Goal: Task Accomplishment & Management: Use online tool/utility

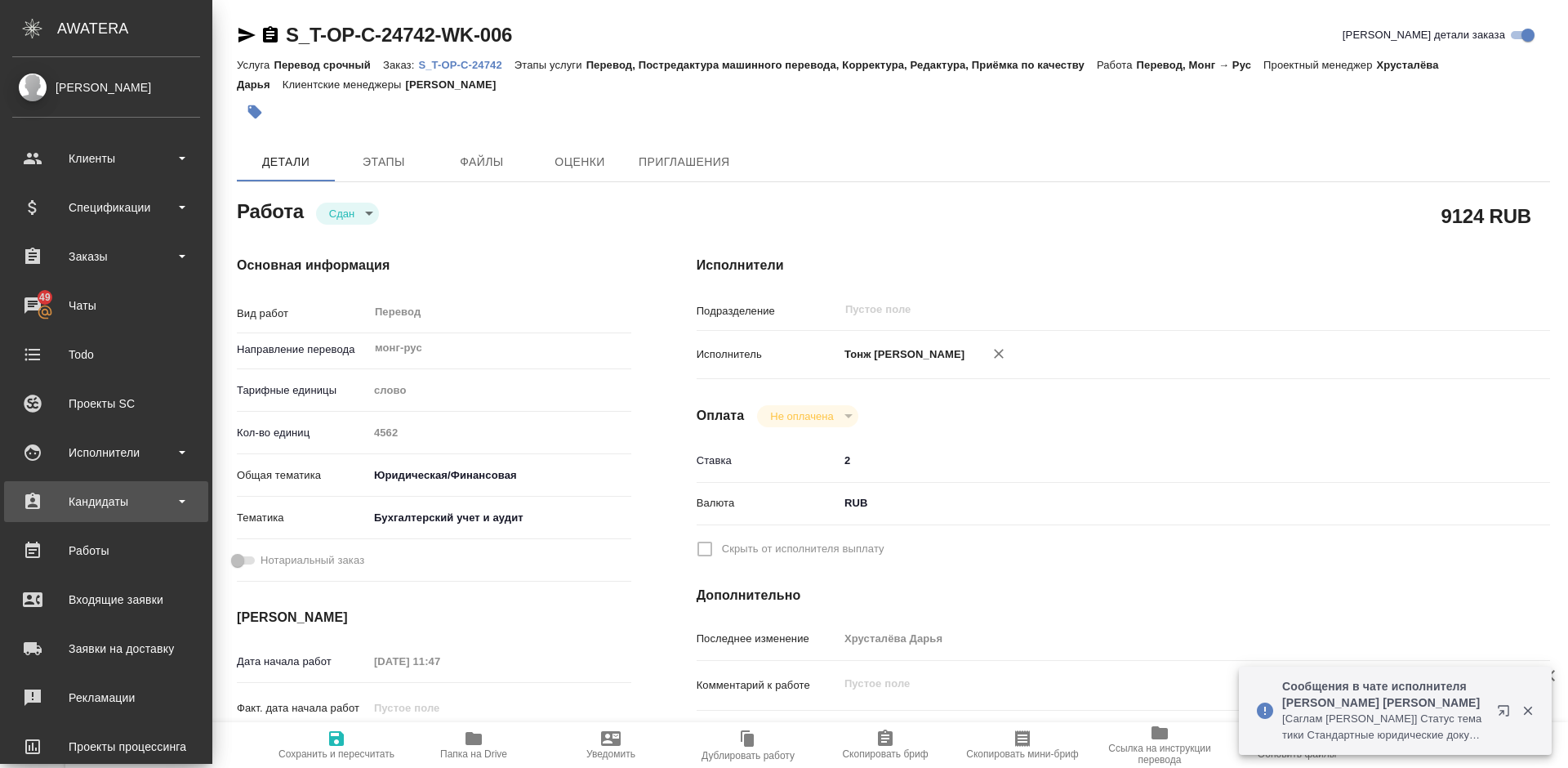
click at [144, 503] on div "Кандидаты" at bounding box center [106, 501] width 188 height 25
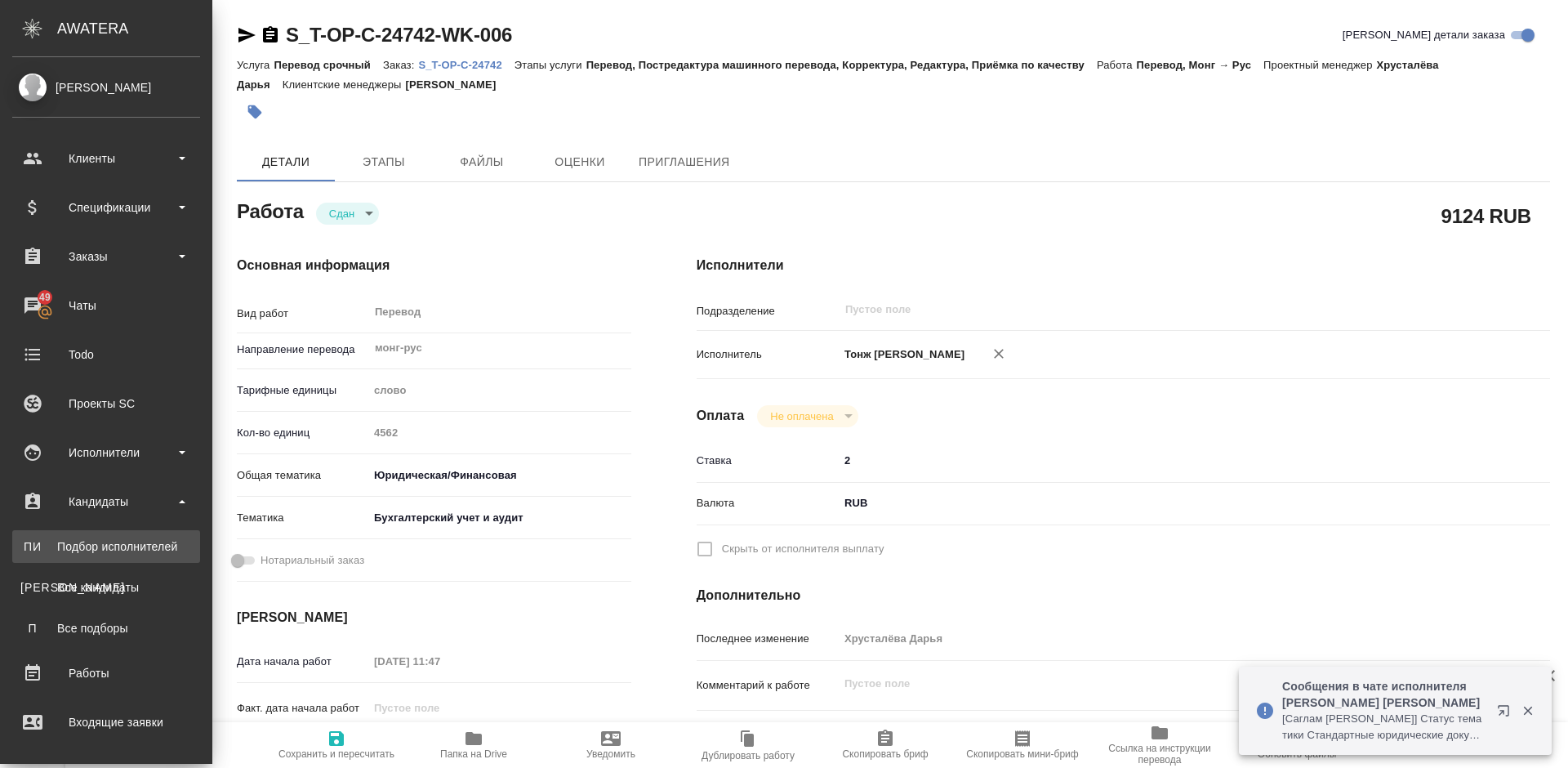
click at [152, 543] on div "Подбор исполнителей" at bounding box center [106, 547] width 172 height 17
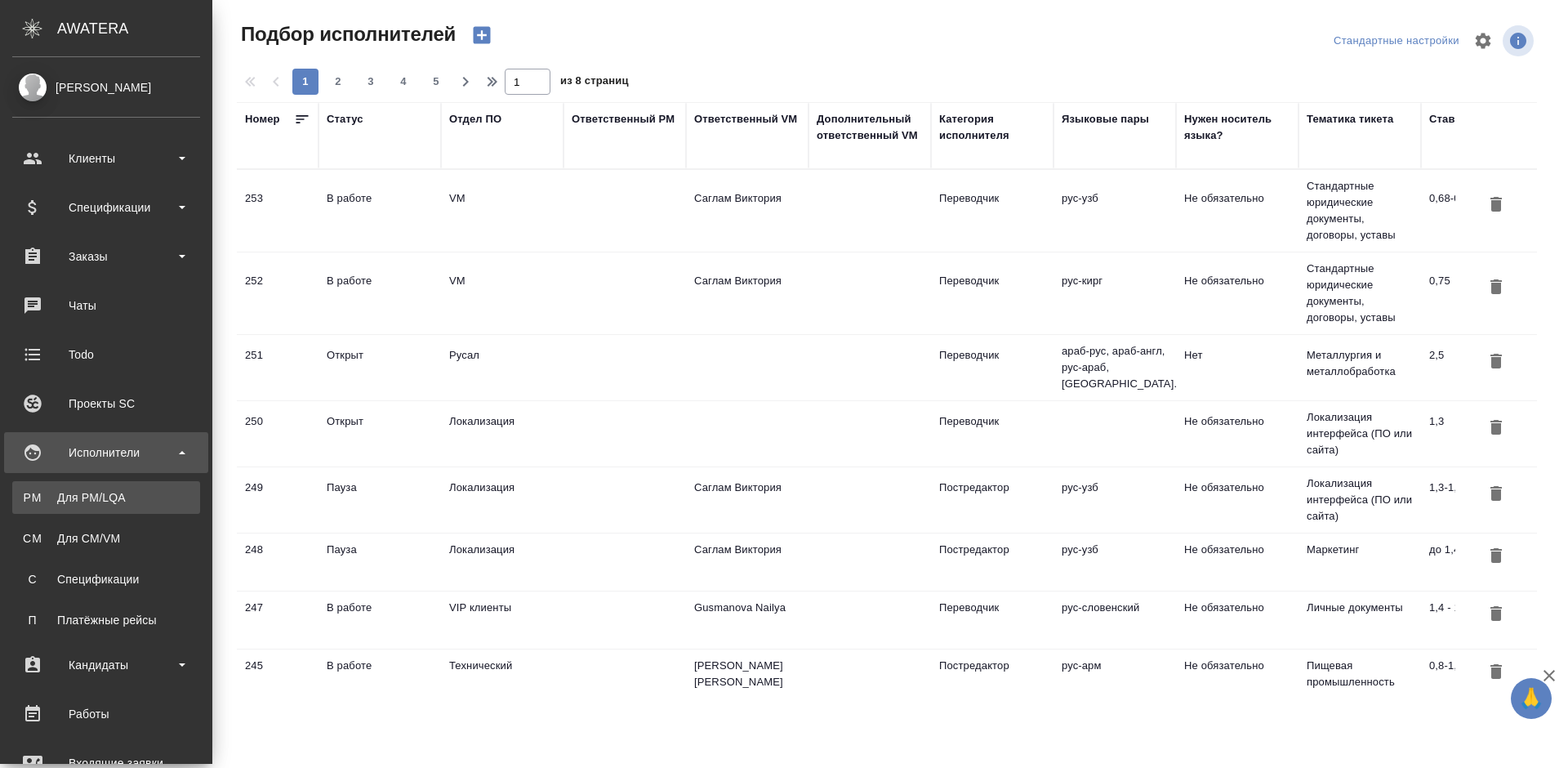
click at [43, 497] on div "Для PM/LQA" at bounding box center [106, 497] width 172 height 17
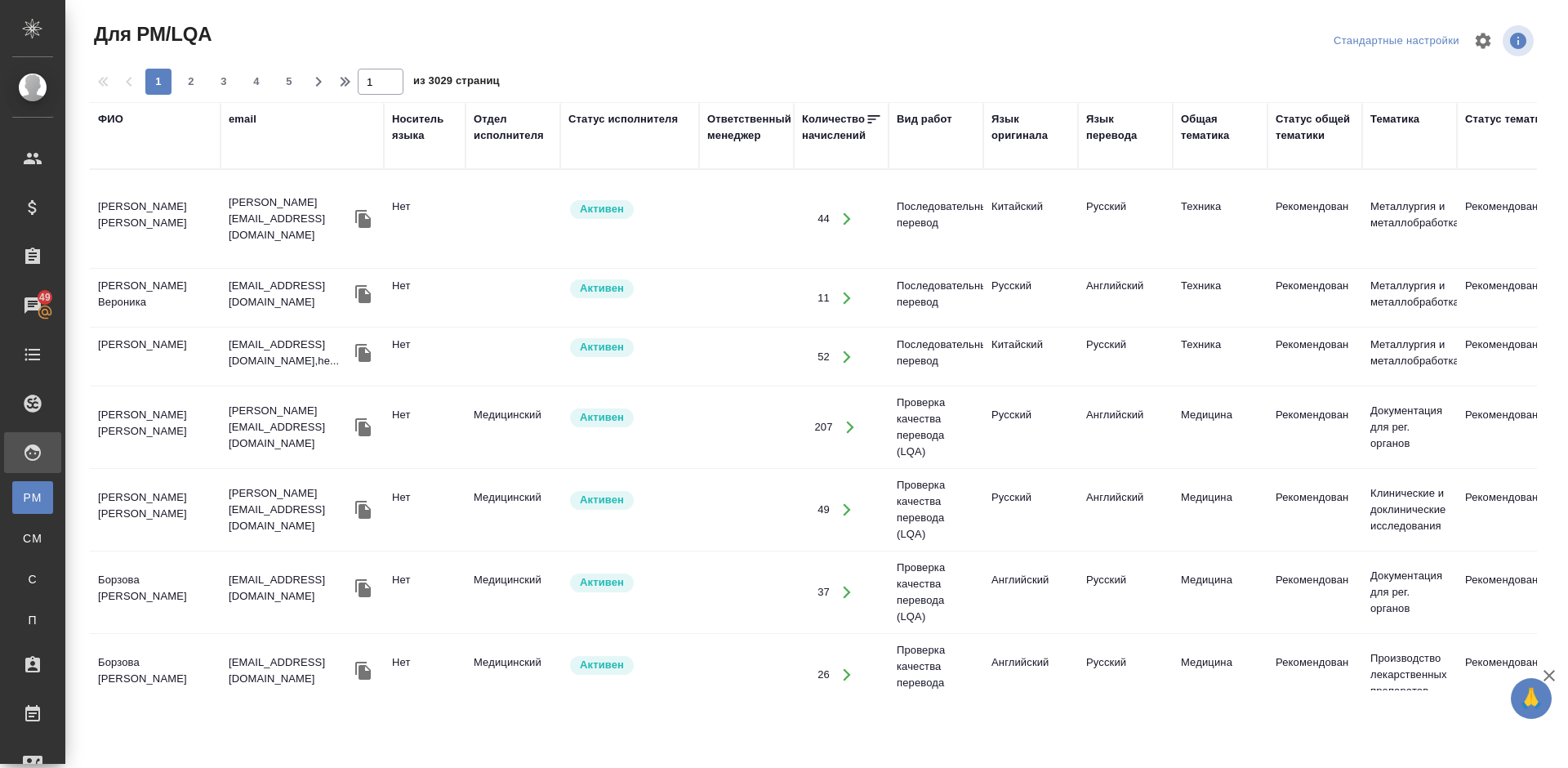
click at [123, 122] on div "ФИО" at bounding box center [110, 119] width 26 height 17
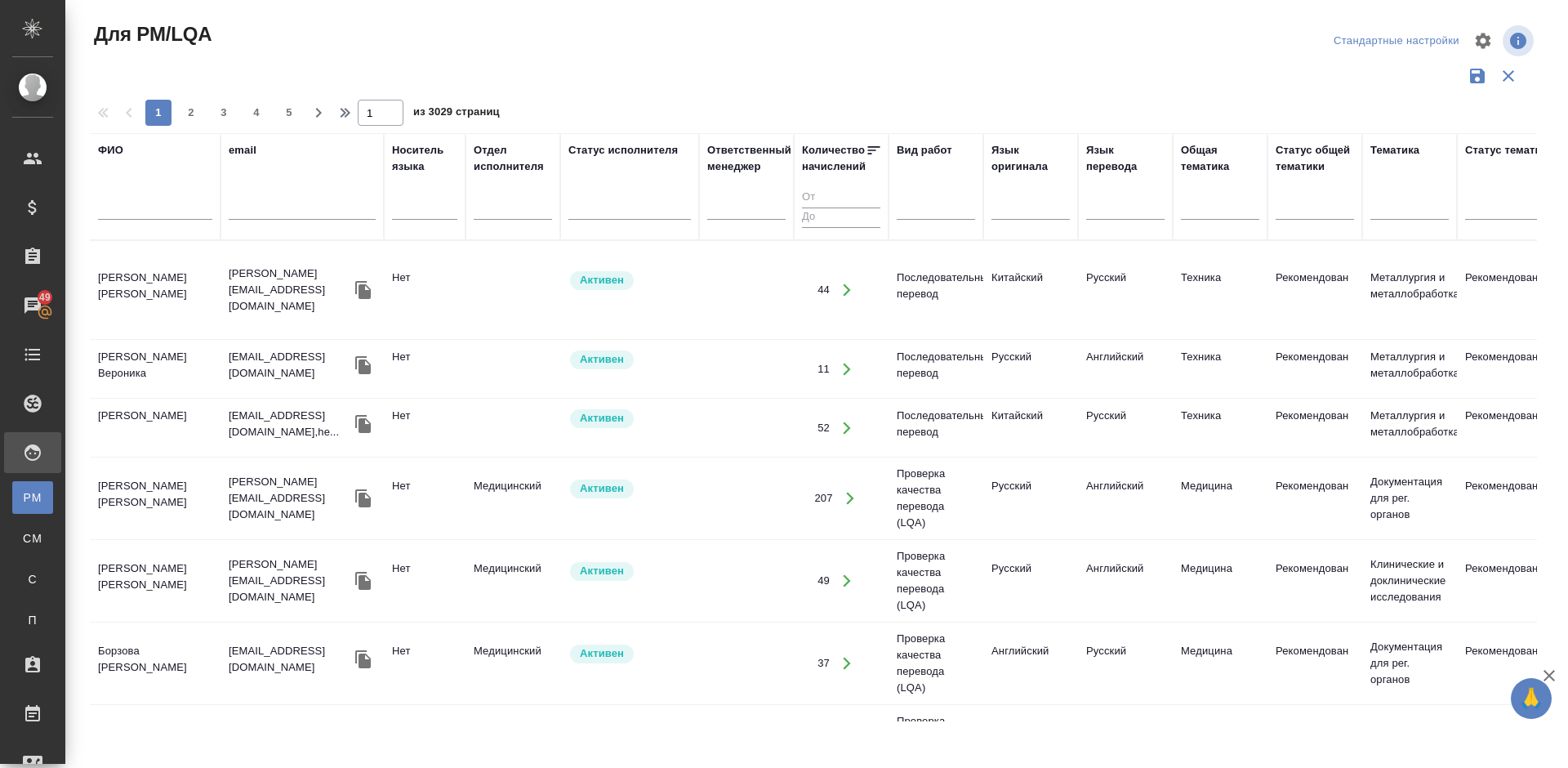
click at [167, 212] on input "text" at bounding box center [155, 209] width 114 height 21
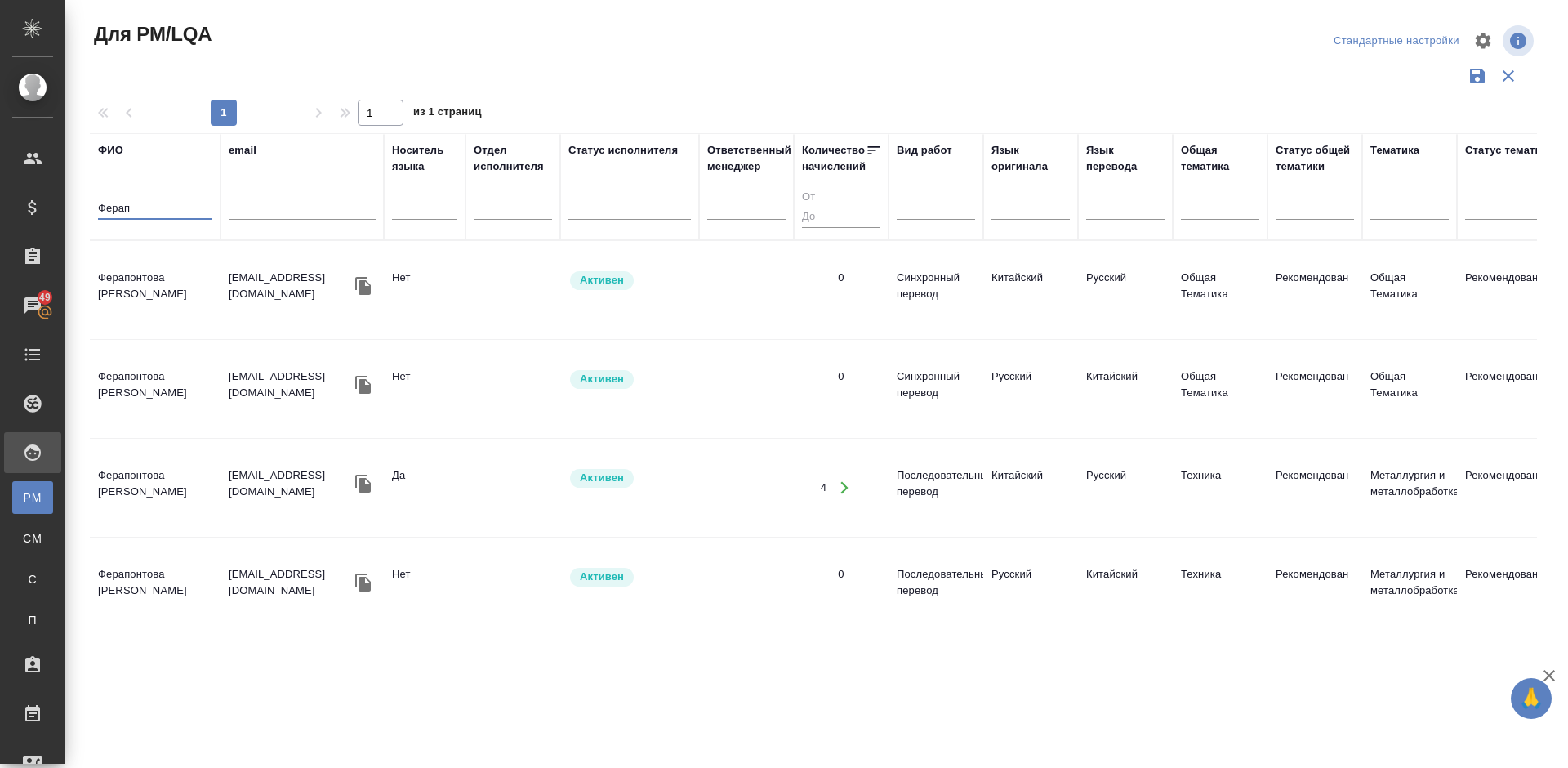
type input "Ферап"
click at [179, 282] on td "Ферапонтова [PERSON_NAME]" at bounding box center [155, 289] width 131 height 57
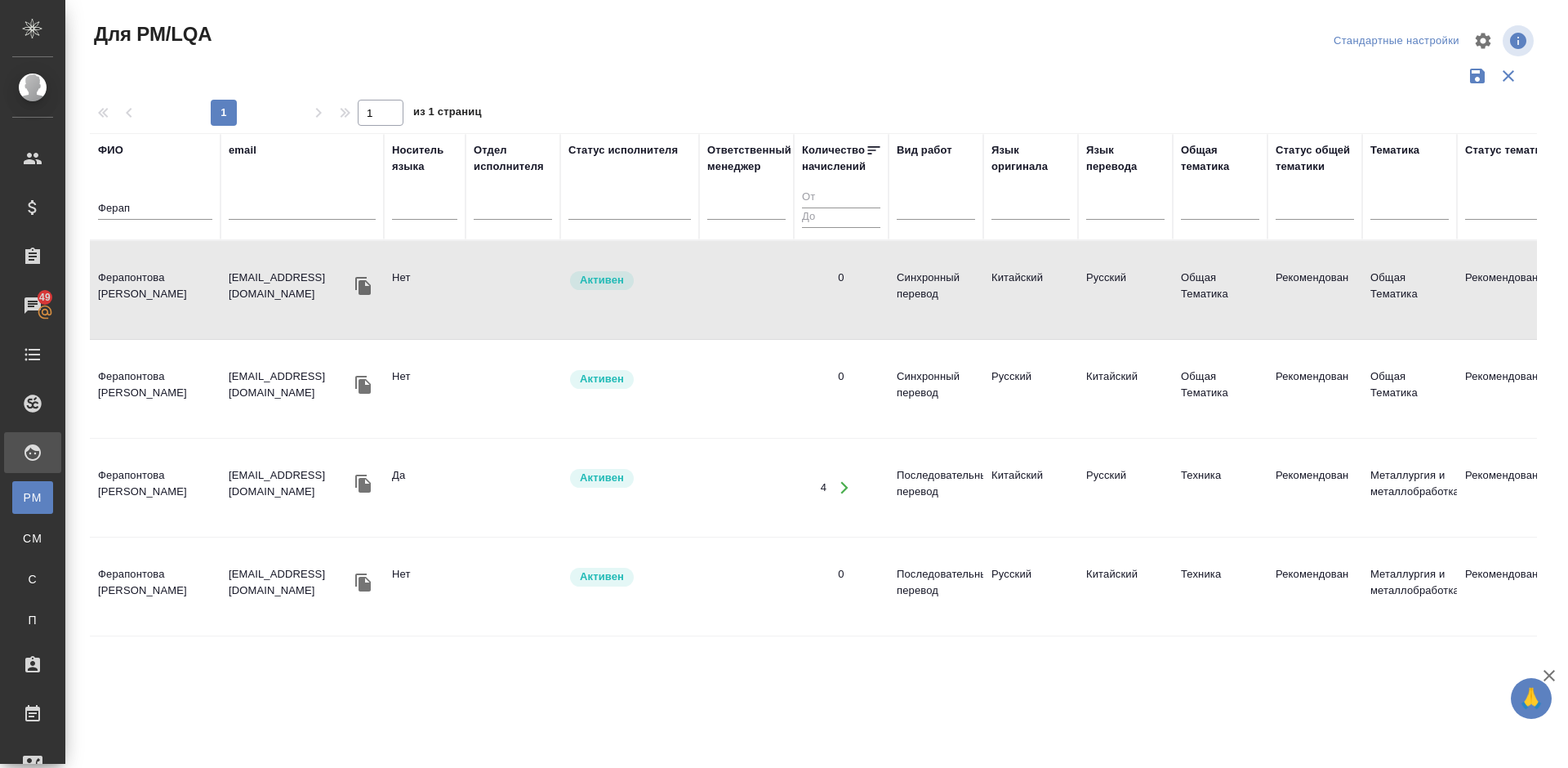
click at [186, 297] on td "Ферапонтова [PERSON_NAME]" at bounding box center [155, 289] width 131 height 57
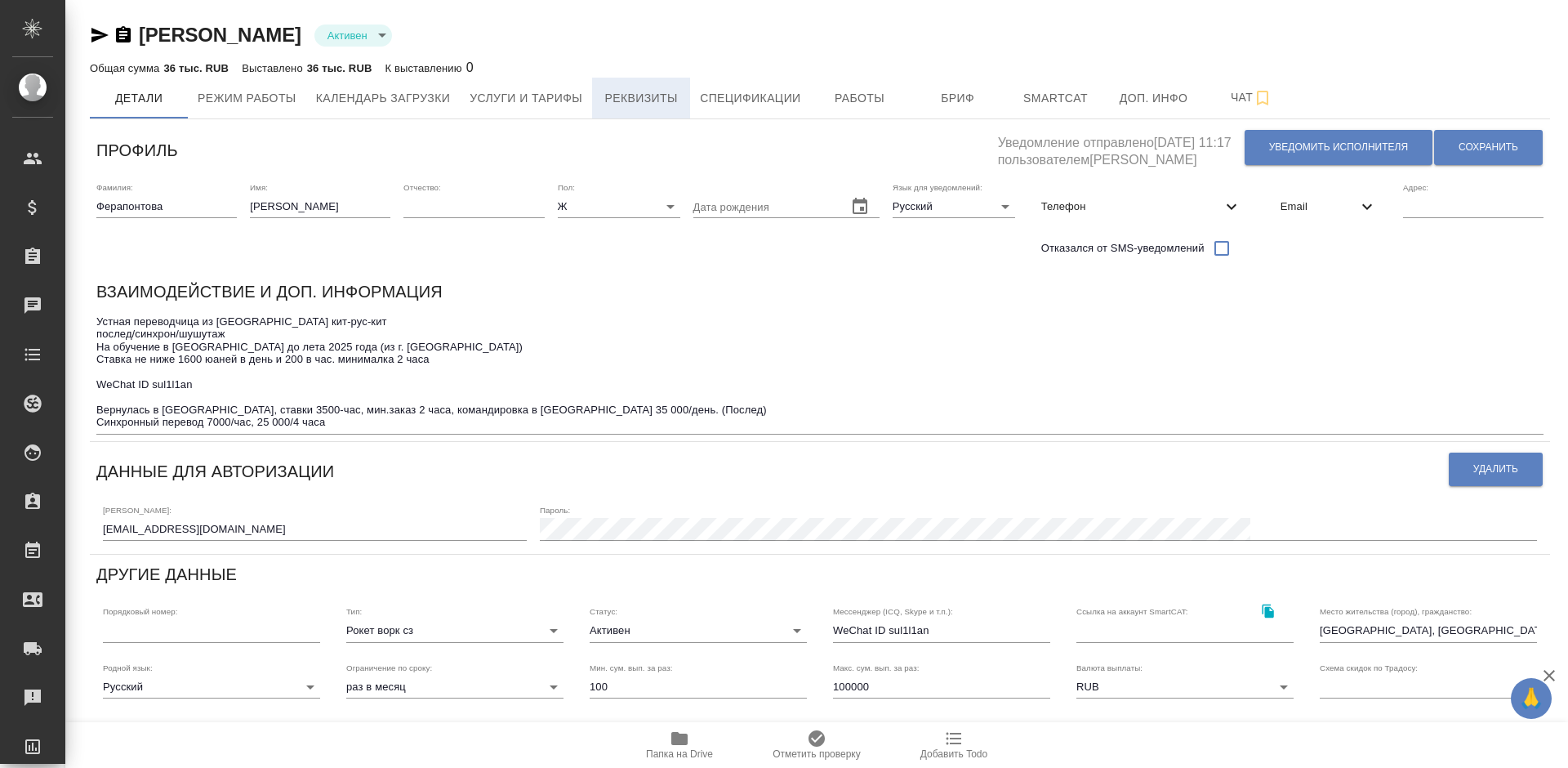
click at [657, 105] on span "Реквизиты" at bounding box center [641, 98] width 79 height 21
select select "10"
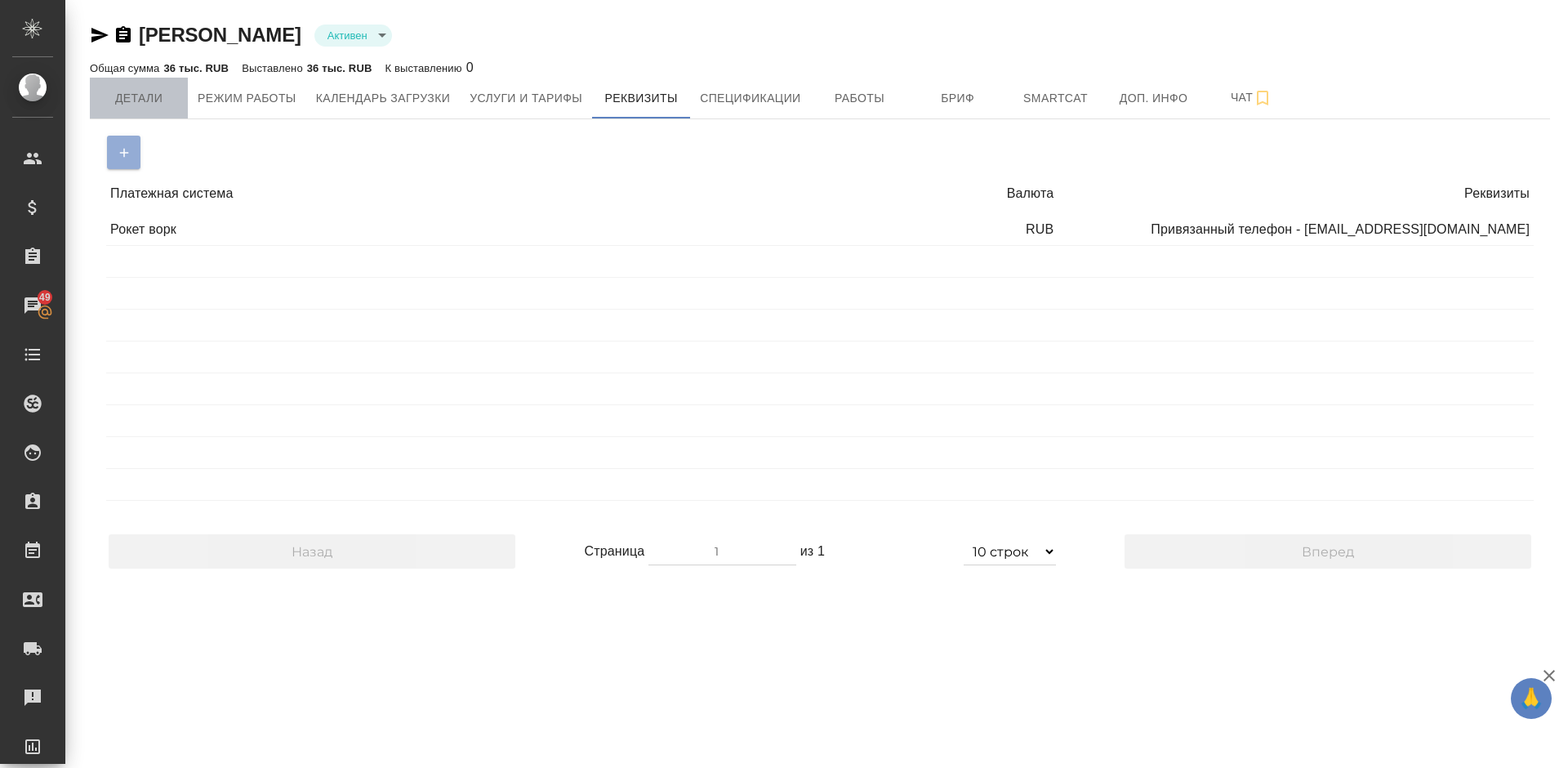
click at [143, 94] on span "Детали" at bounding box center [138, 98] width 79 height 21
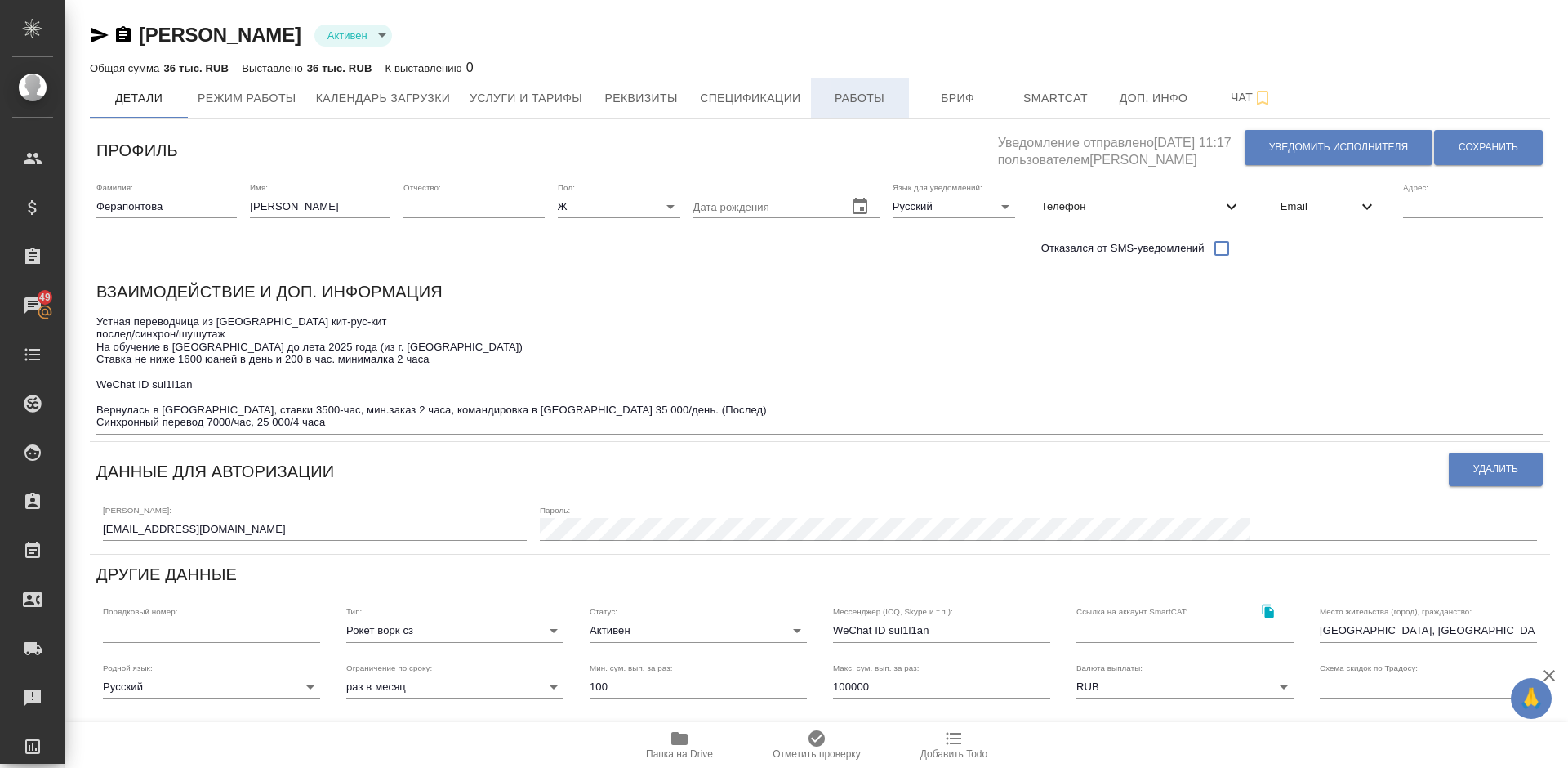
click at [819, 90] on button "Работы" at bounding box center [860, 98] width 98 height 41
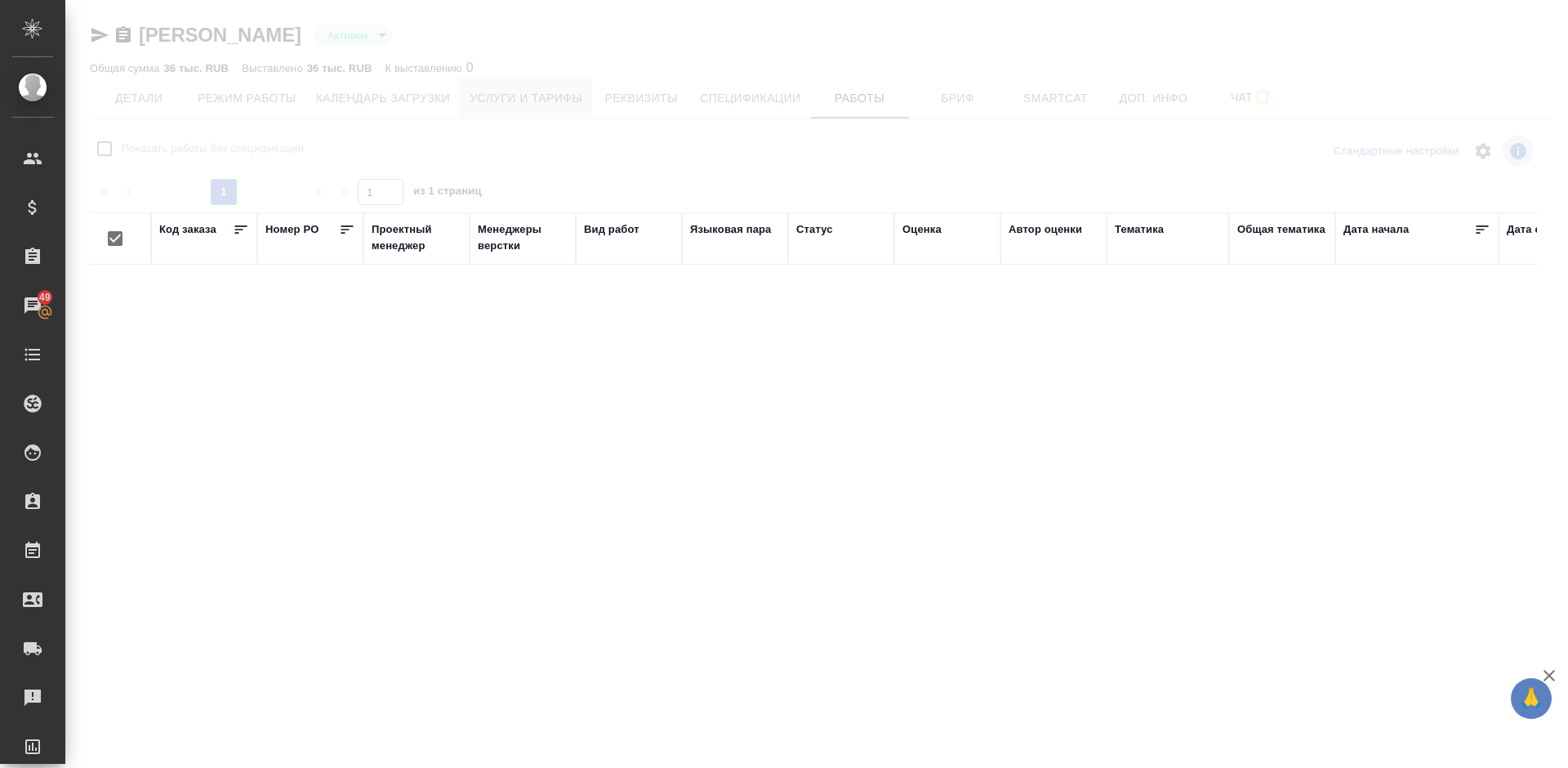
checkbox input "false"
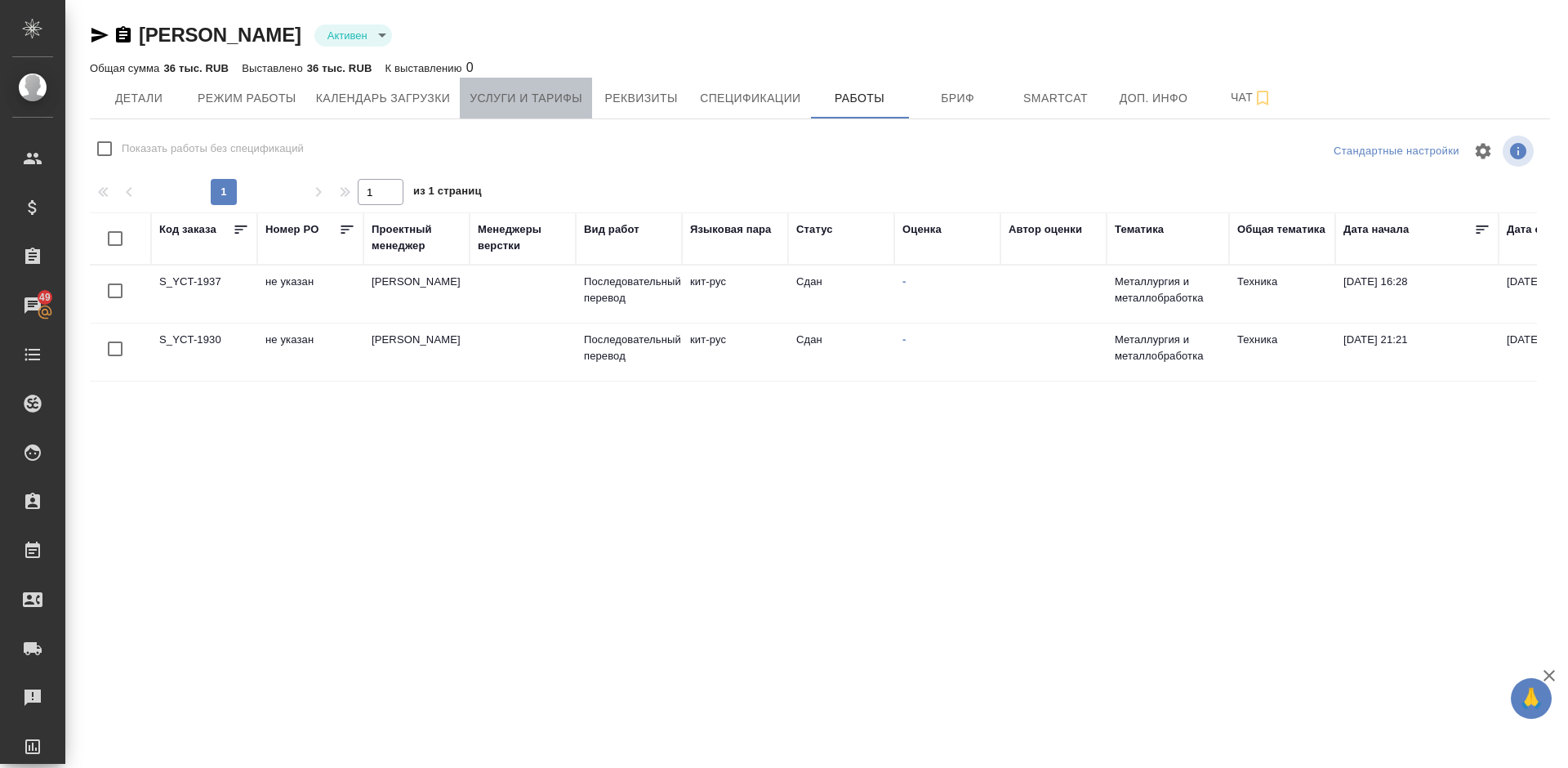
click at [543, 104] on span "Услуги и тарифы" at bounding box center [526, 98] width 113 height 21
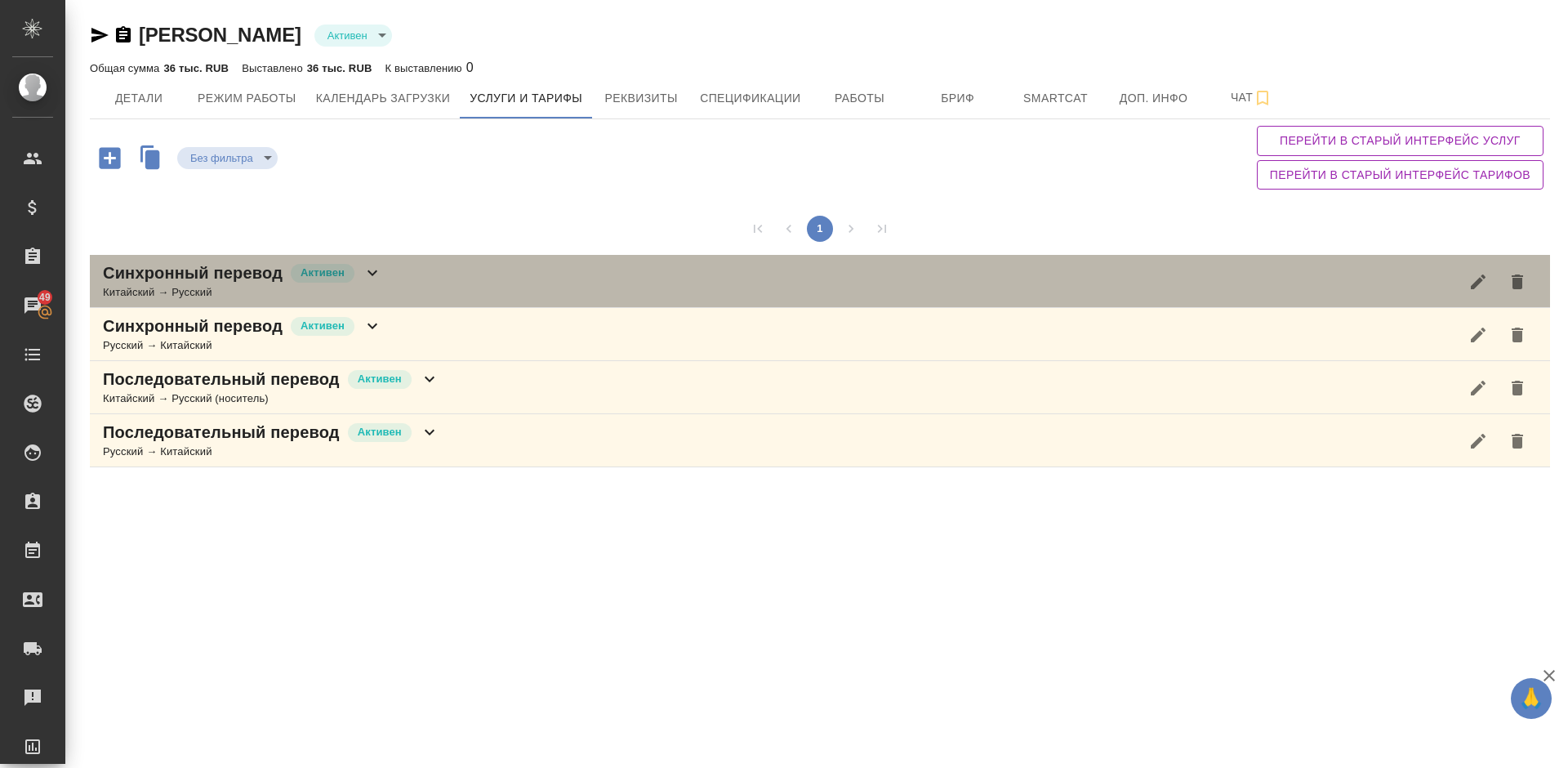
click at [411, 283] on div "Синхронный перевод Активен Китайский → Русский" at bounding box center [820, 282] width 1460 height 53
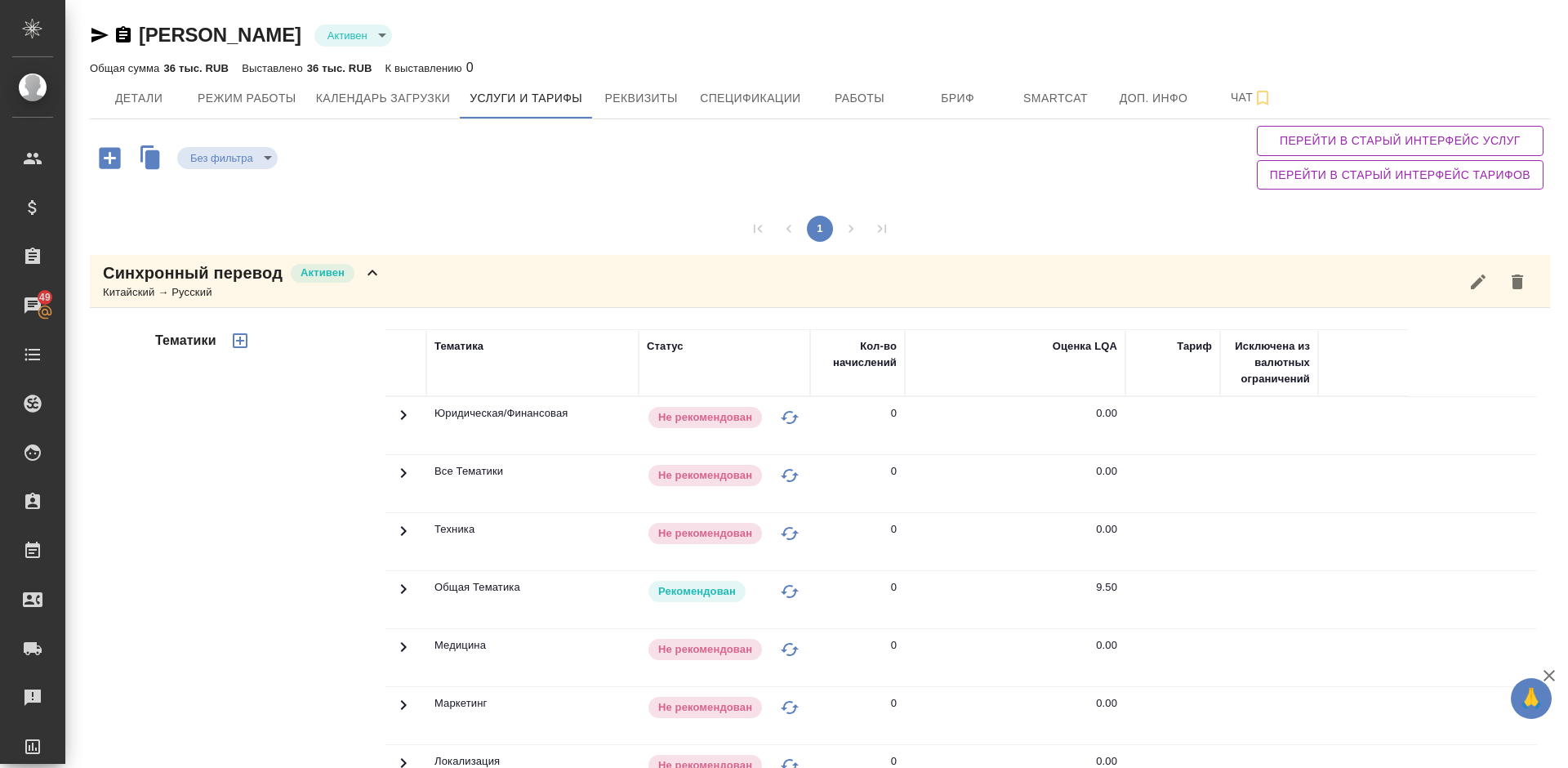
click at [312, 486] on div "Тематики" at bounding box center [269, 590] width 234 height 546
click at [385, 289] on div "Синхронный перевод Активен Китайский → Русский" at bounding box center [820, 282] width 1460 height 53
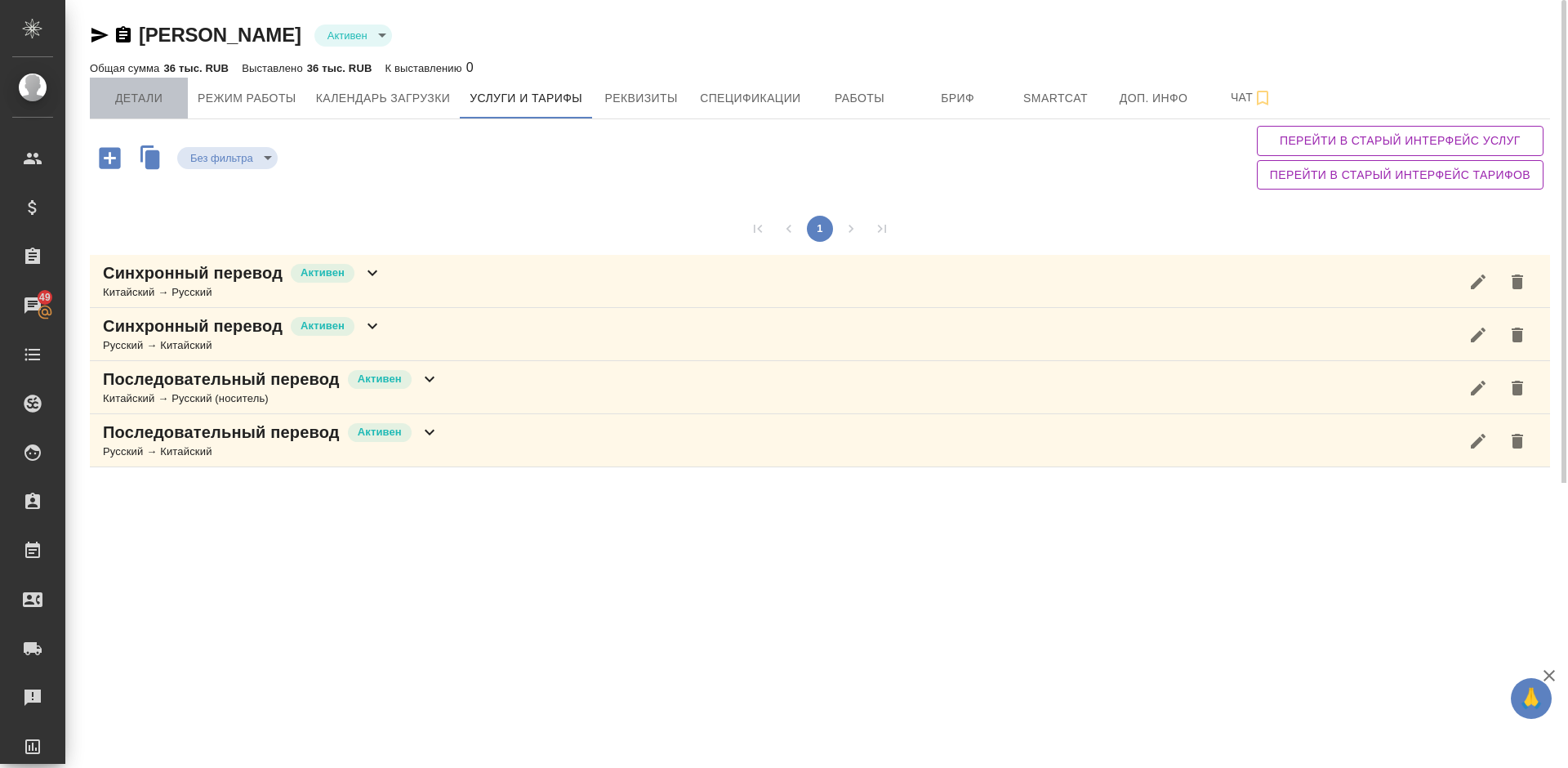
click at [152, 101] on span "Детали" at bounding box center [138, 98] width 79 height 21
